Goal: Complete application form

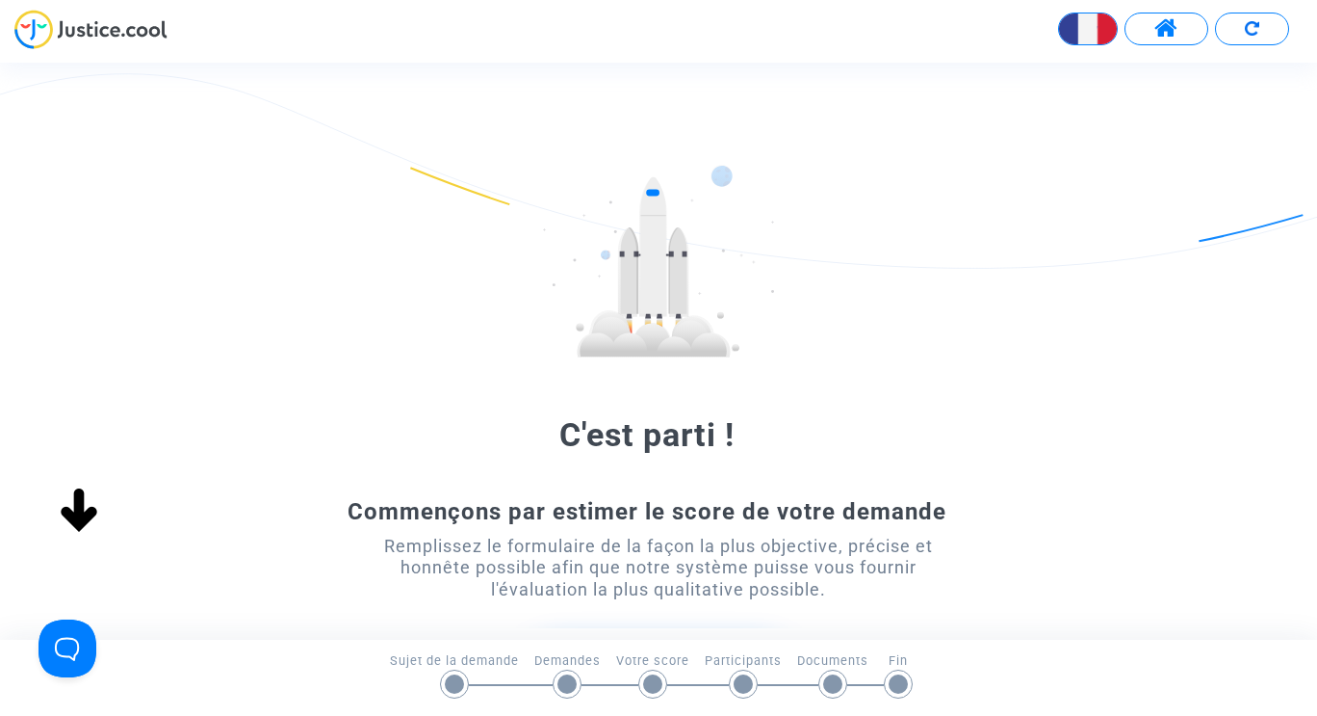
drag, startPoint x: 1305, startPoint y: 111, endPoint x: 1316, endPoint y: 228, distance: 118.1
click at [1316, 228] on div "C'est parti ! Commençons par estimer le score de votre demande Remplissez le fo…" at bounding box center [658, 365] width 1317 height 555
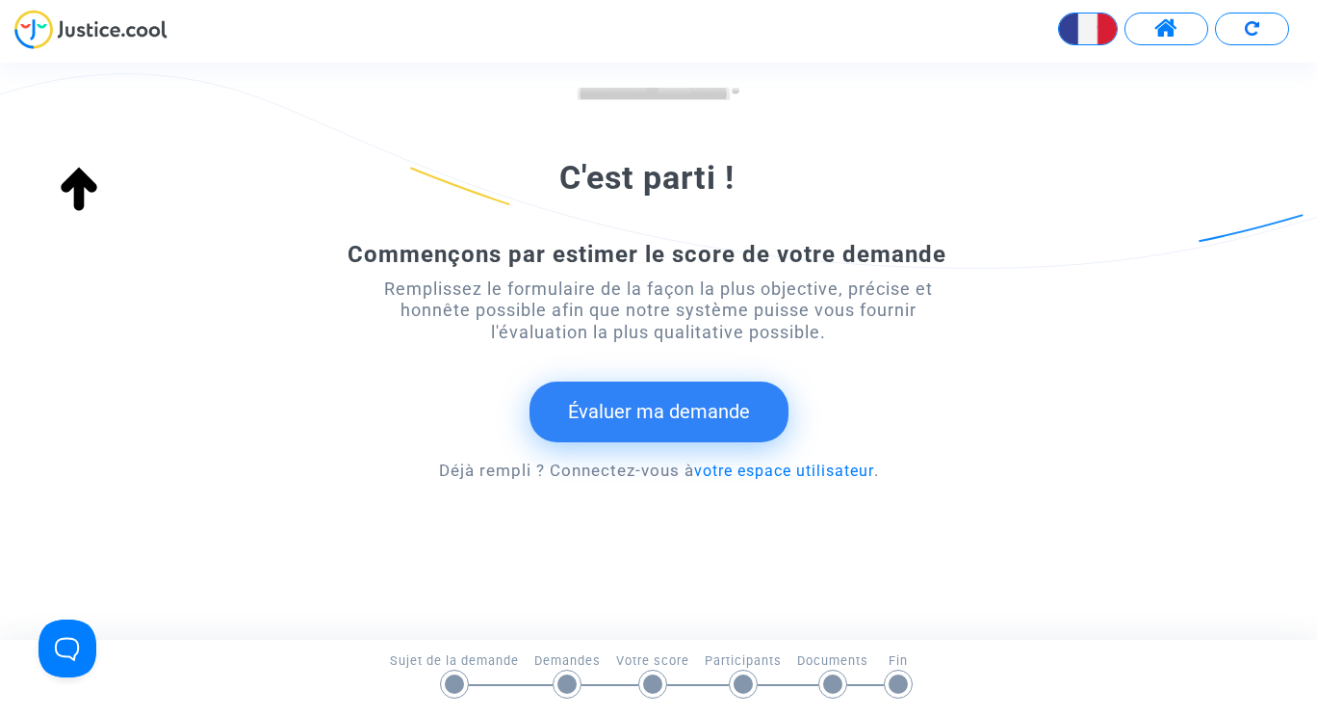
scroll to position [264, 0]
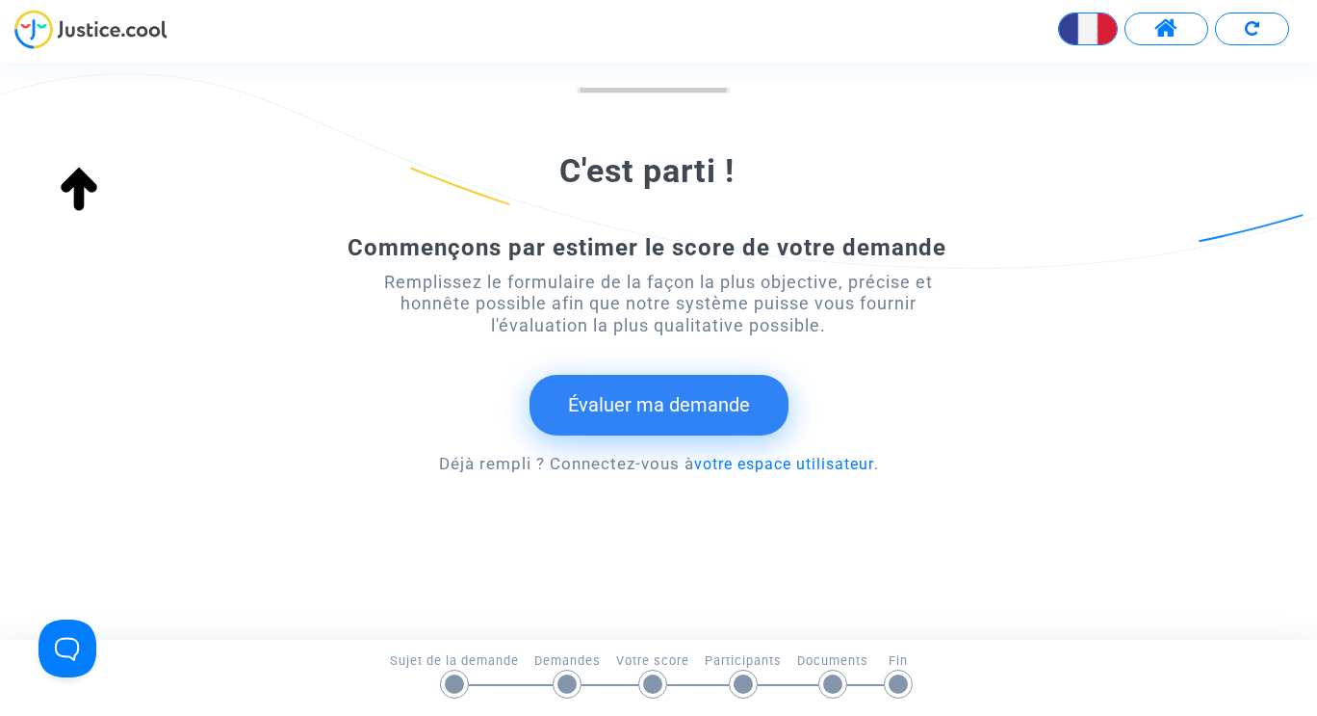
click at [727, 404] on button "Évaluer ma demande" at bounding box center [659, 405] width 259 height 60
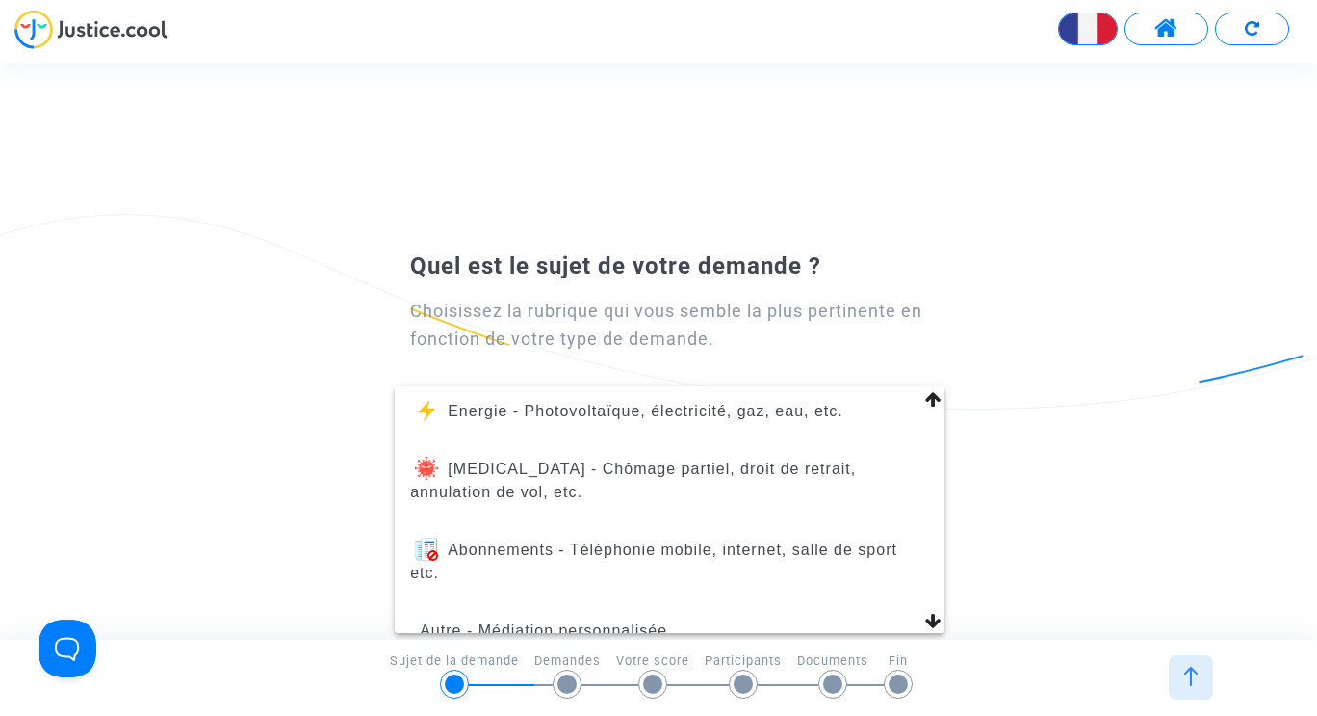
scroll to position [240, 0]
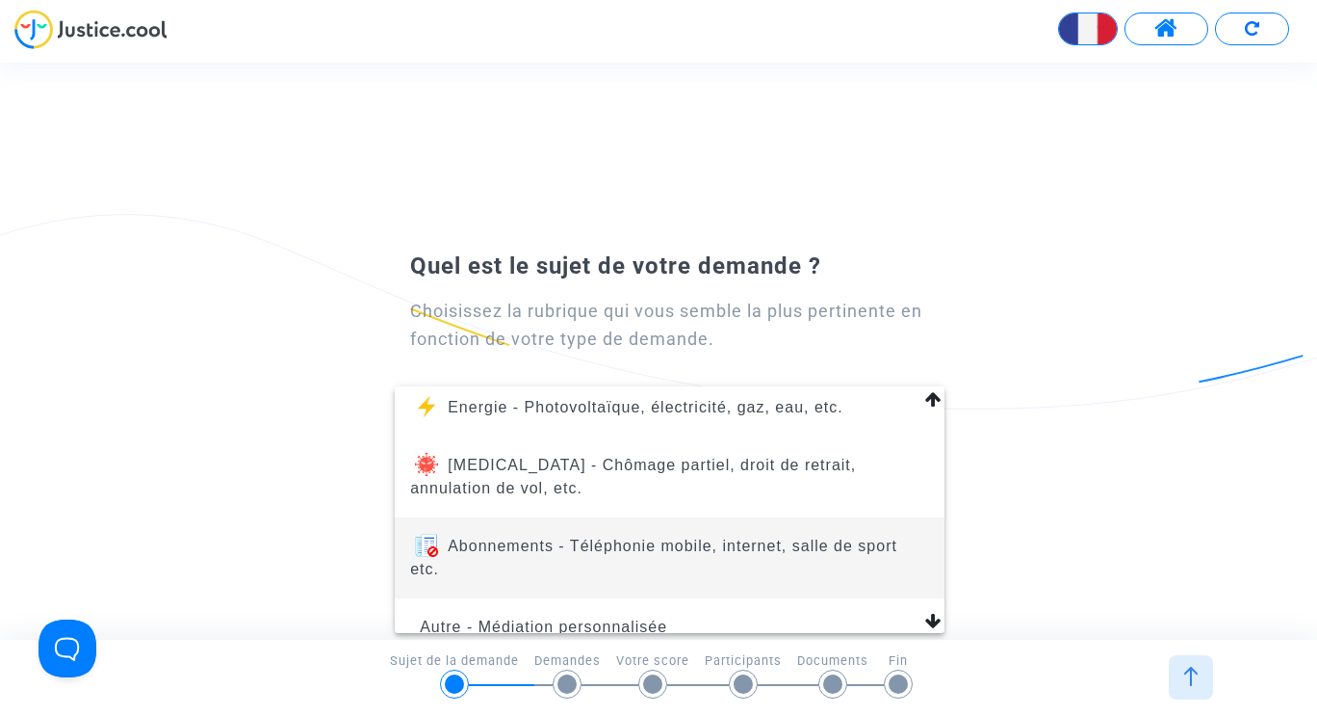
click at [766, 556] on span "Abonnements - Téléphonie mobile, internet, salle de sport etc." at bounding box center [653, 556] width 487 height 39
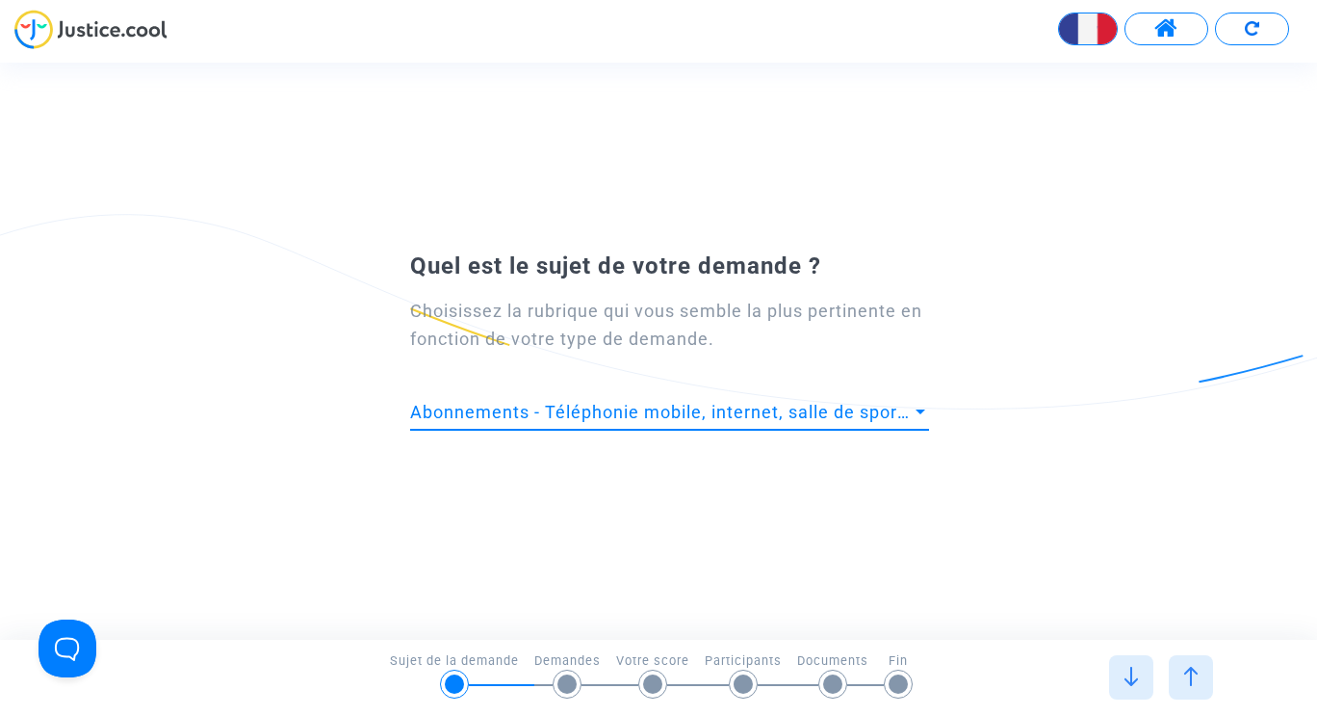
scroll to position [0, 0]
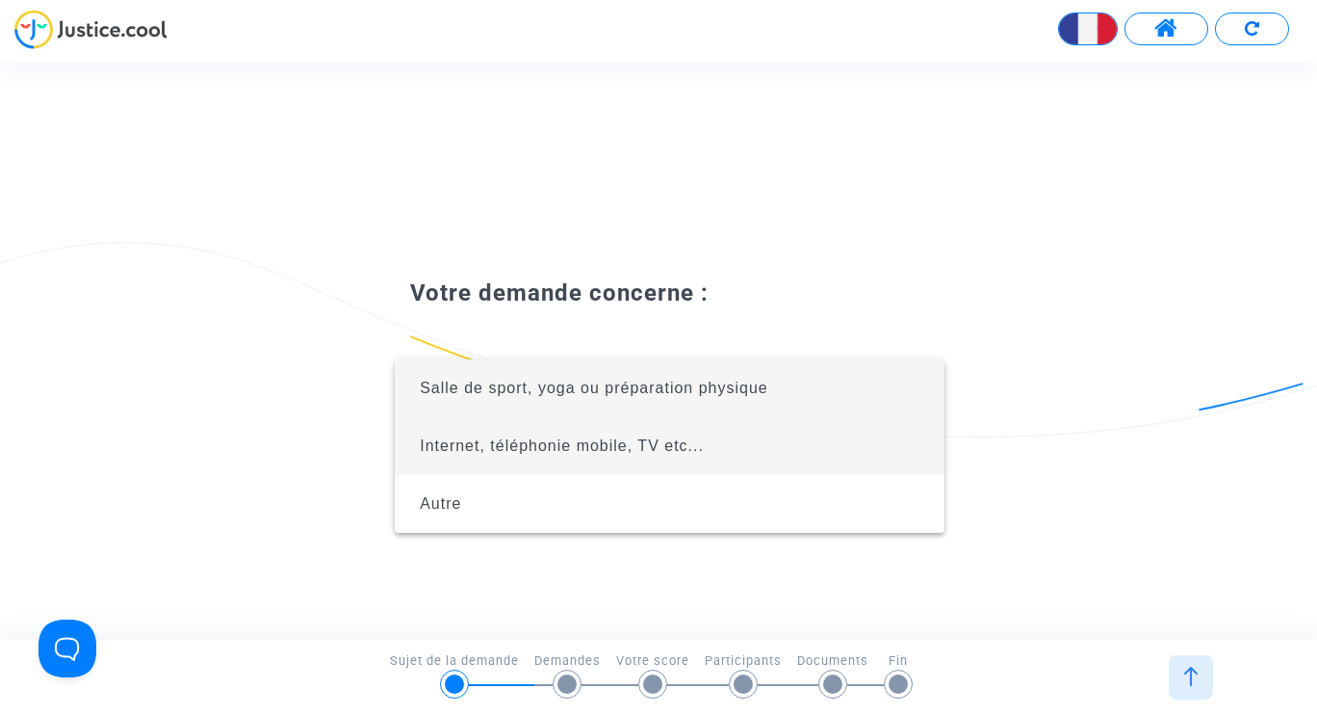
click at [702, 456] on span "Internet, téléphonie mobile, TV etc..." at bounding box center [669, 446] width 519 height 58
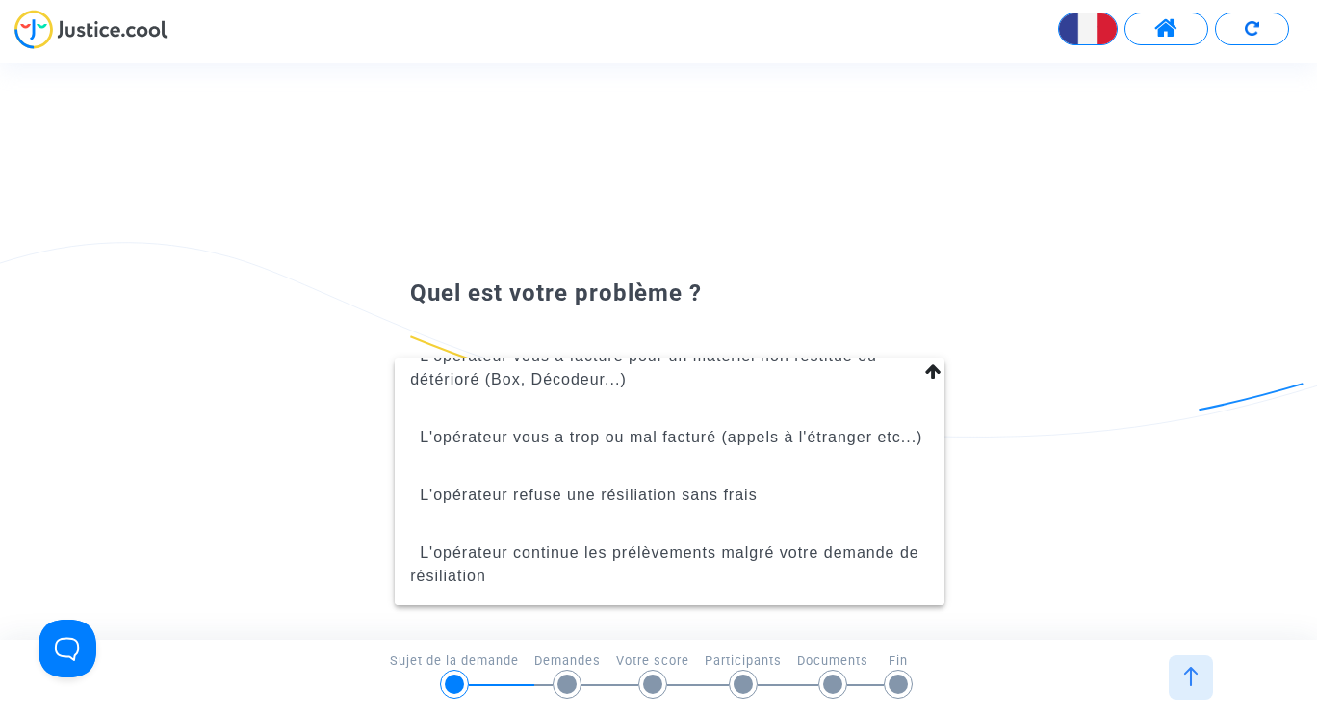
scroll to position [331, 0]
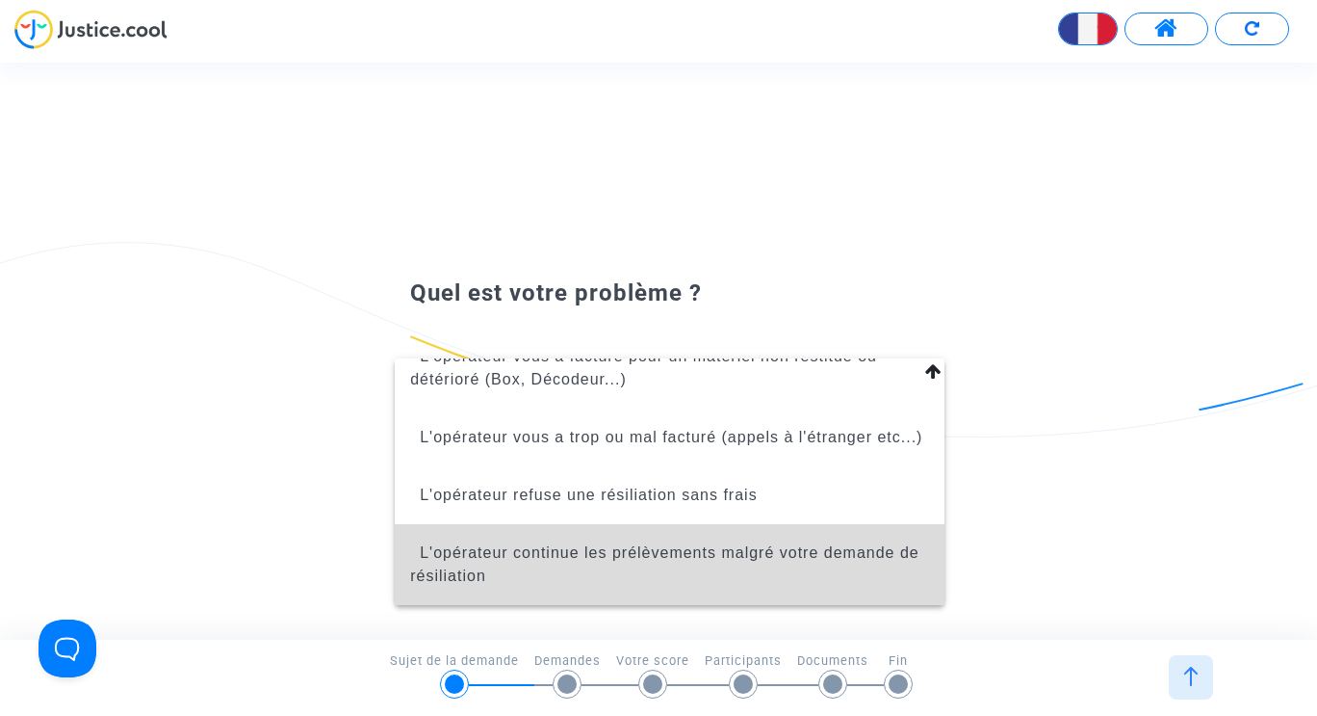
click at [818, 580] on span "L'opérateur continue les prélèvements malgré votre demande de résiliation" at bounding box center [669, 564] width 519 height 81
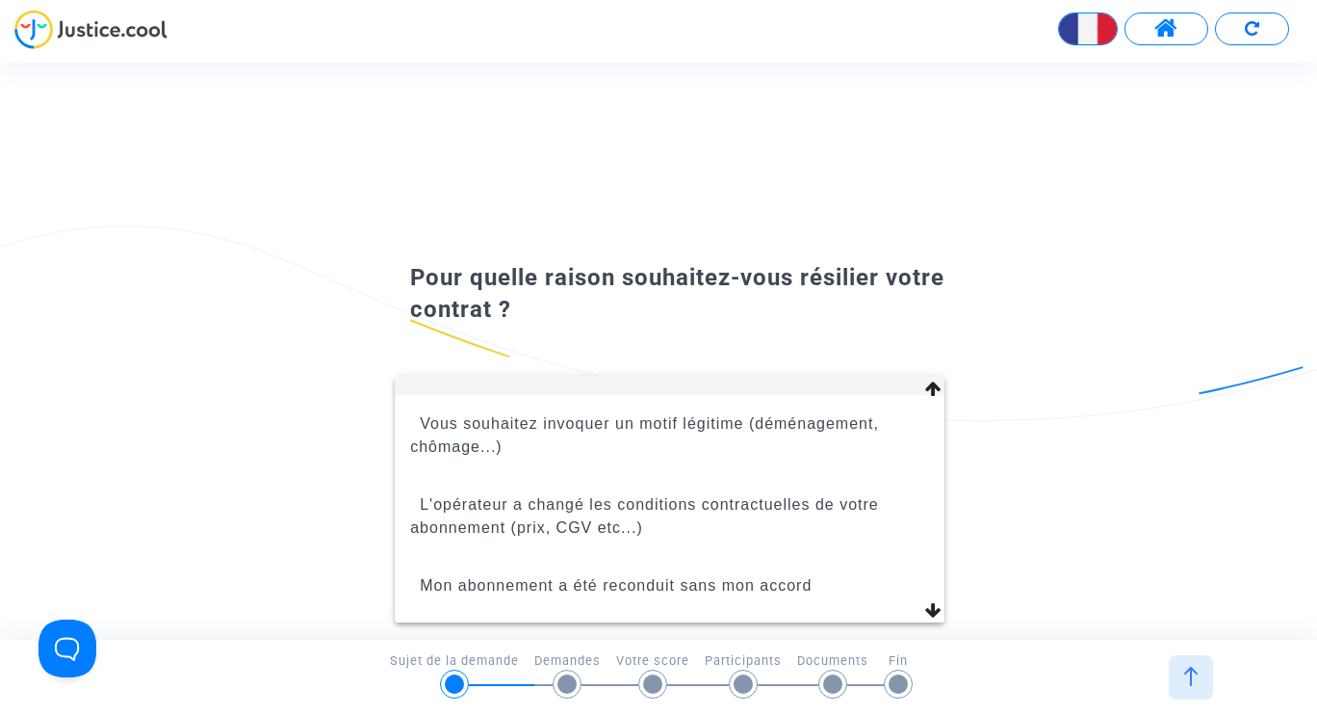
scroll to position [89, 0]
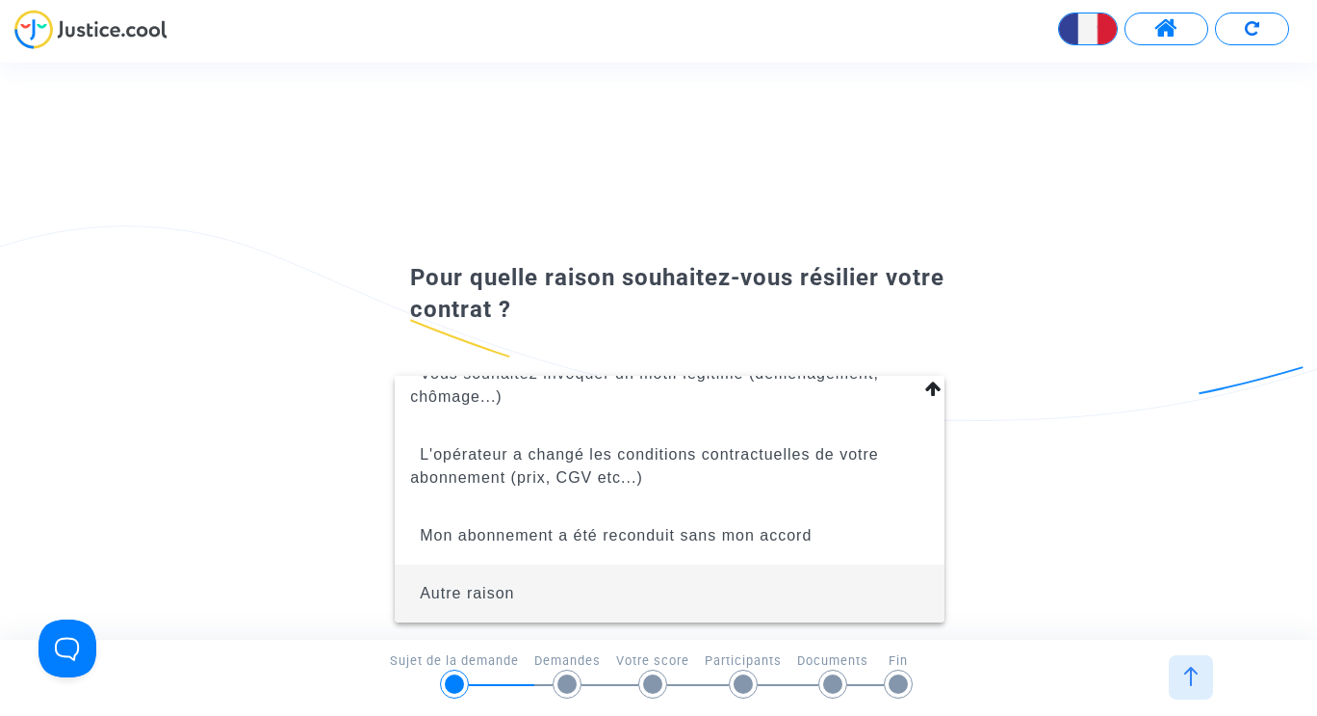
click at [528, 599] on span "Autre raison" at bounding box center [669, 593] width 519 height 58
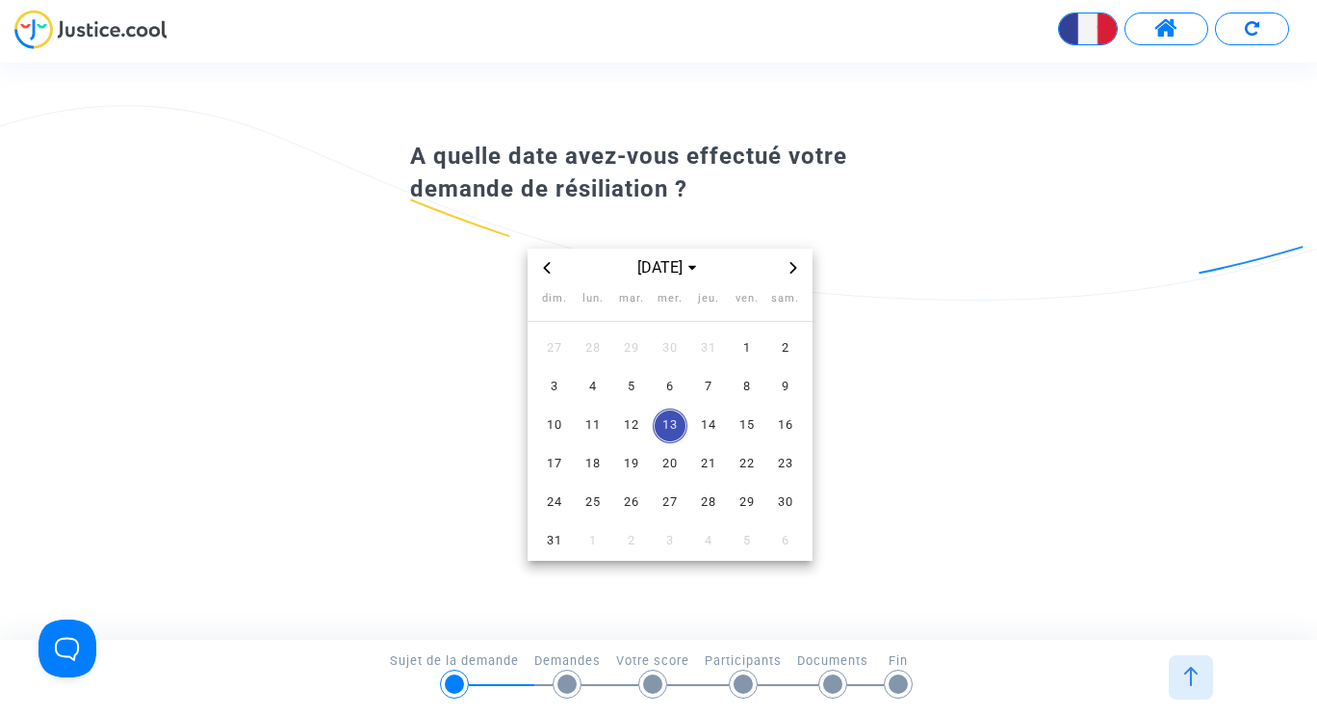
click at [547, 272] on icon "Previous month" at bounding box center [547, 268] width 12 height 12
click at [559, 353] on span "1" at bounding box center [554, 348] width 35 height 35
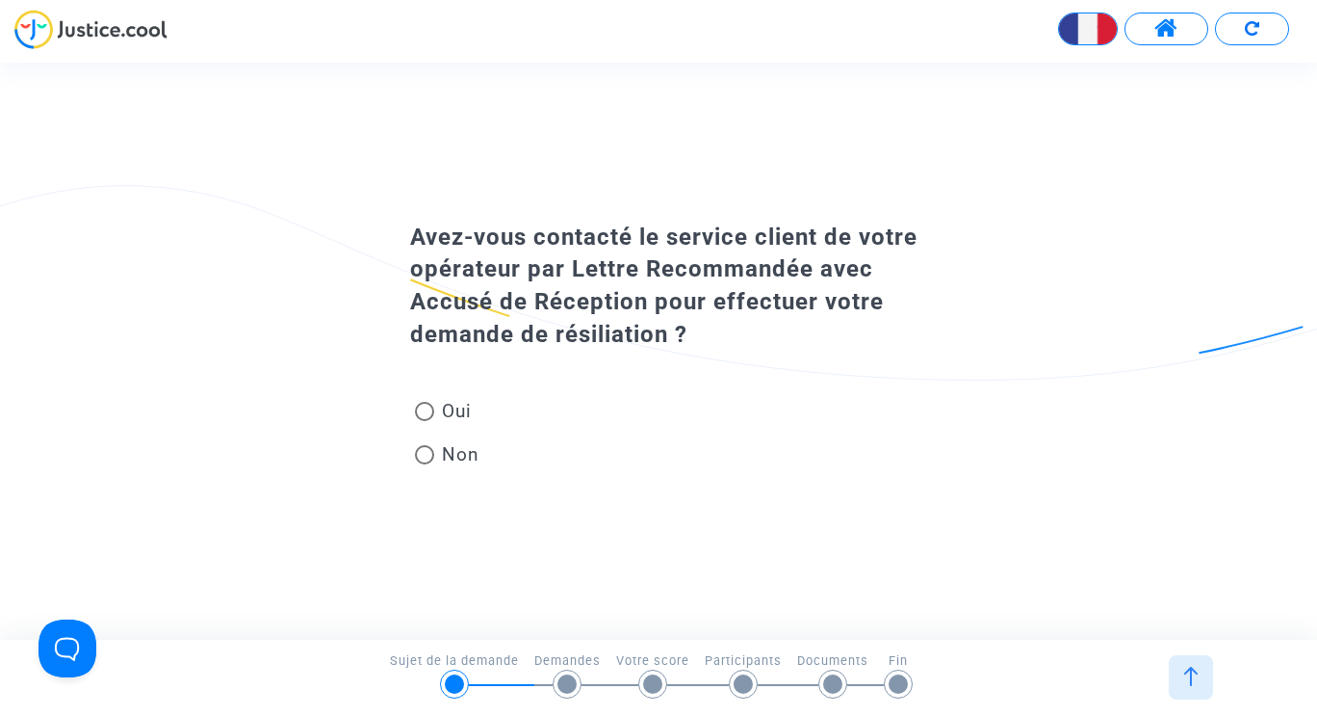
click at [427, 456] on span at bounding box center [424, 454] width 19 height 19
click at [425, 464] on input "Non" at bounding box center [424, 464] width 1 height 1
radio input "true"
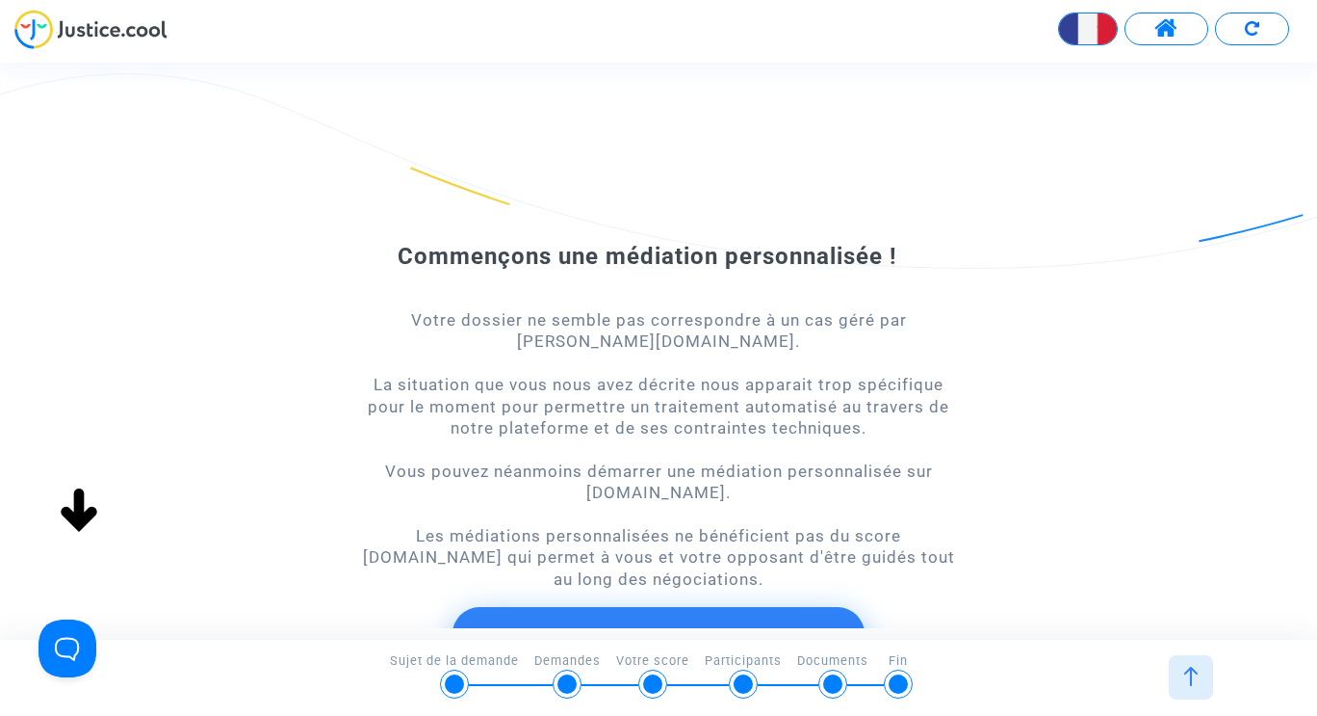
radio input "true"
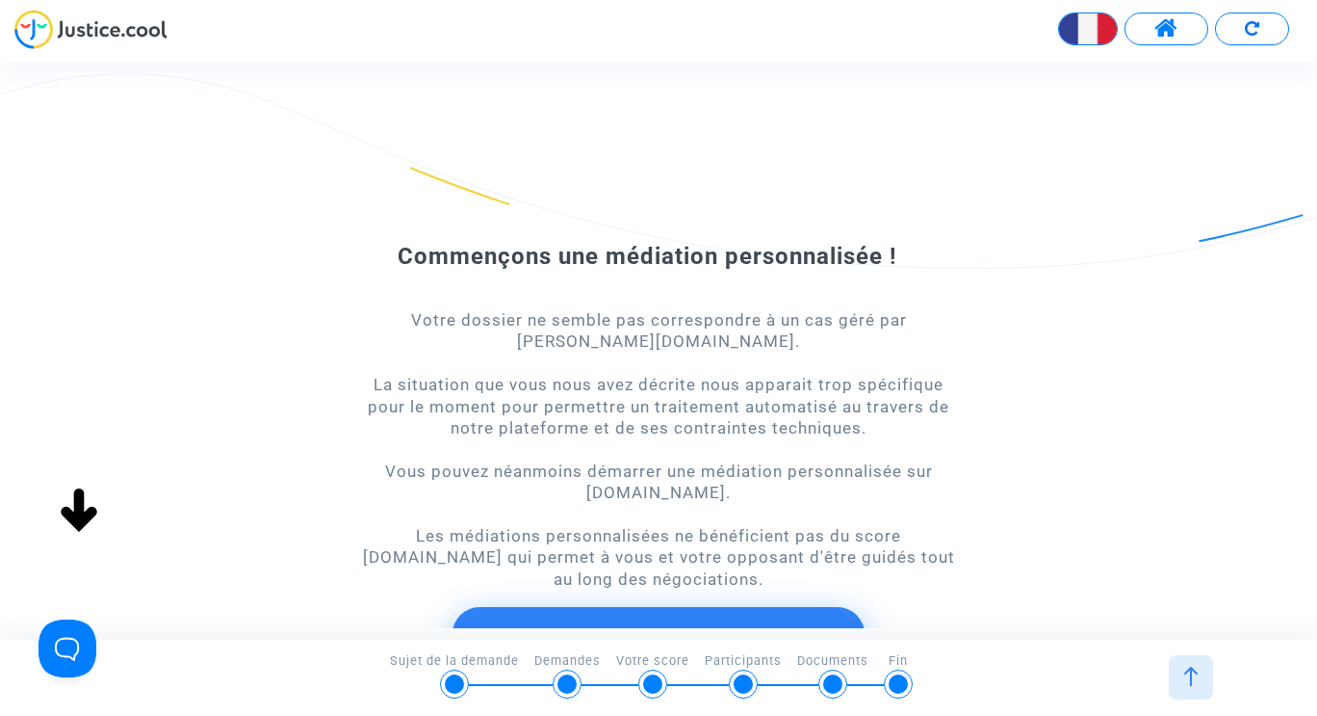
radio input "true"
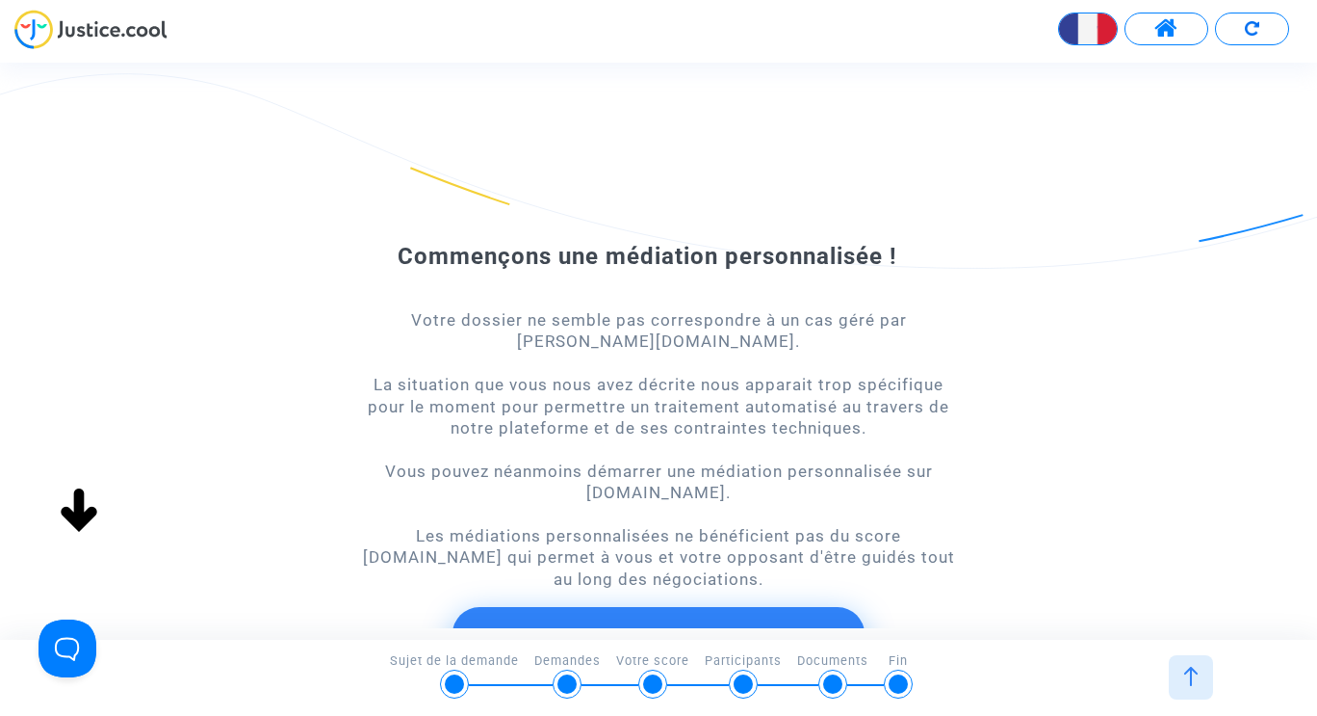
radio input "true"
drag, startPoint x: 1313, startPoint y: 221, endPoint x: 1299, endPoint y: 363, distance: 143.2
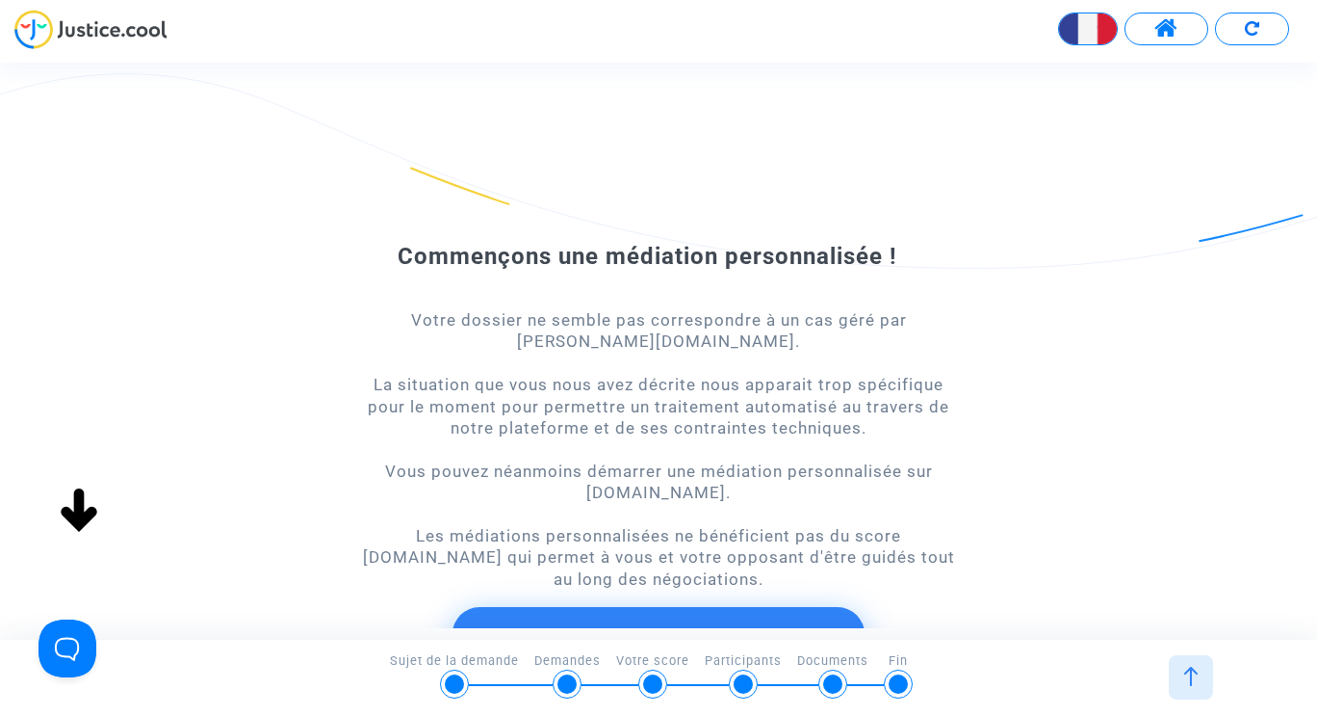
click at [1299, 363] on div "Commençons une médiation personnalisée ! Votre dossier ne semble pas correspond…" at bounding box center [658, 445] width 1317 height 560
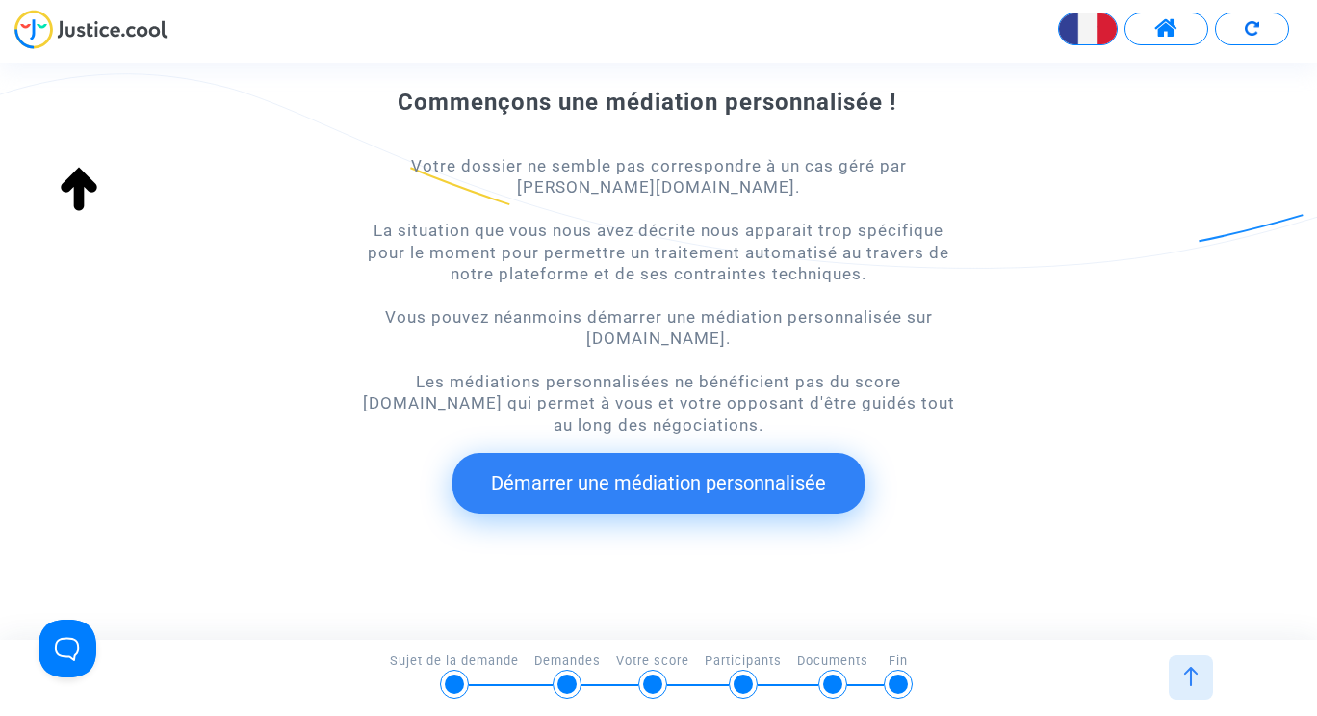
scroll to position [193, 0]
